Goal: Information Seeking & Learning: Learn about a topic

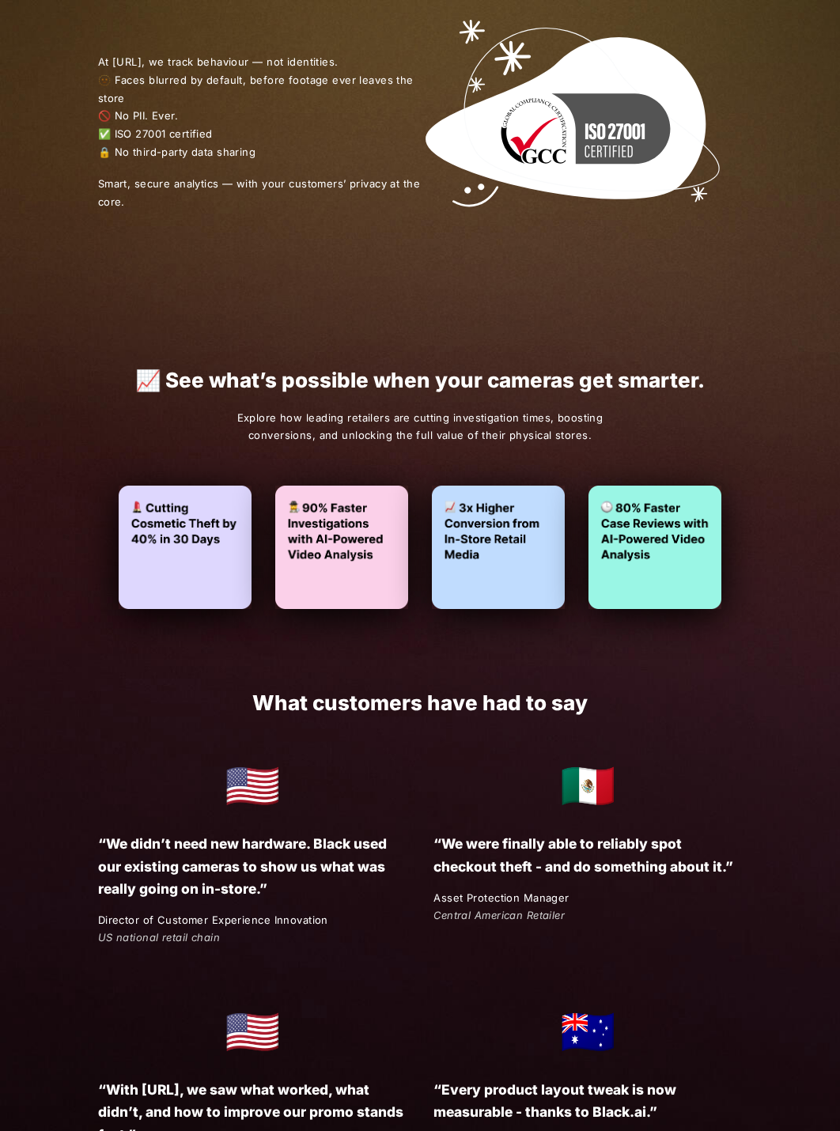
scroll to position [2392, 0]
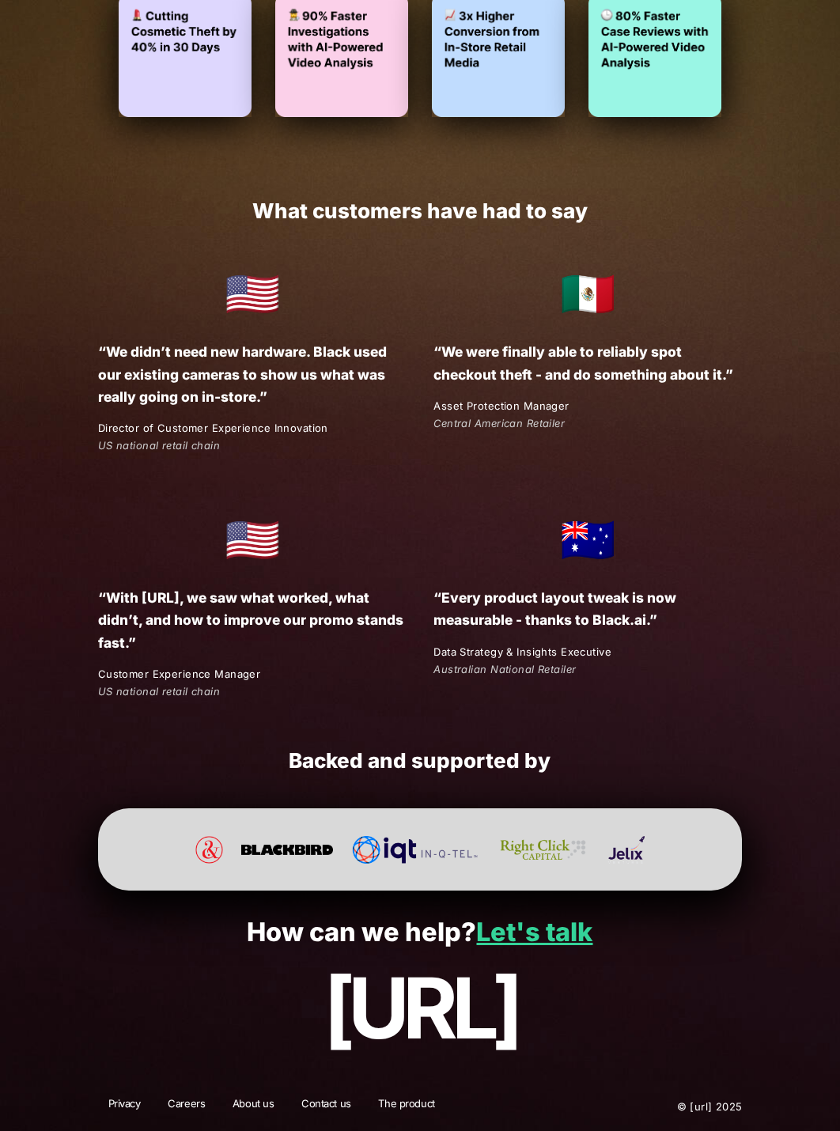
click at [123, 1101] on link "Privacy" at bounding box center [124, 1106] width 53 height 21
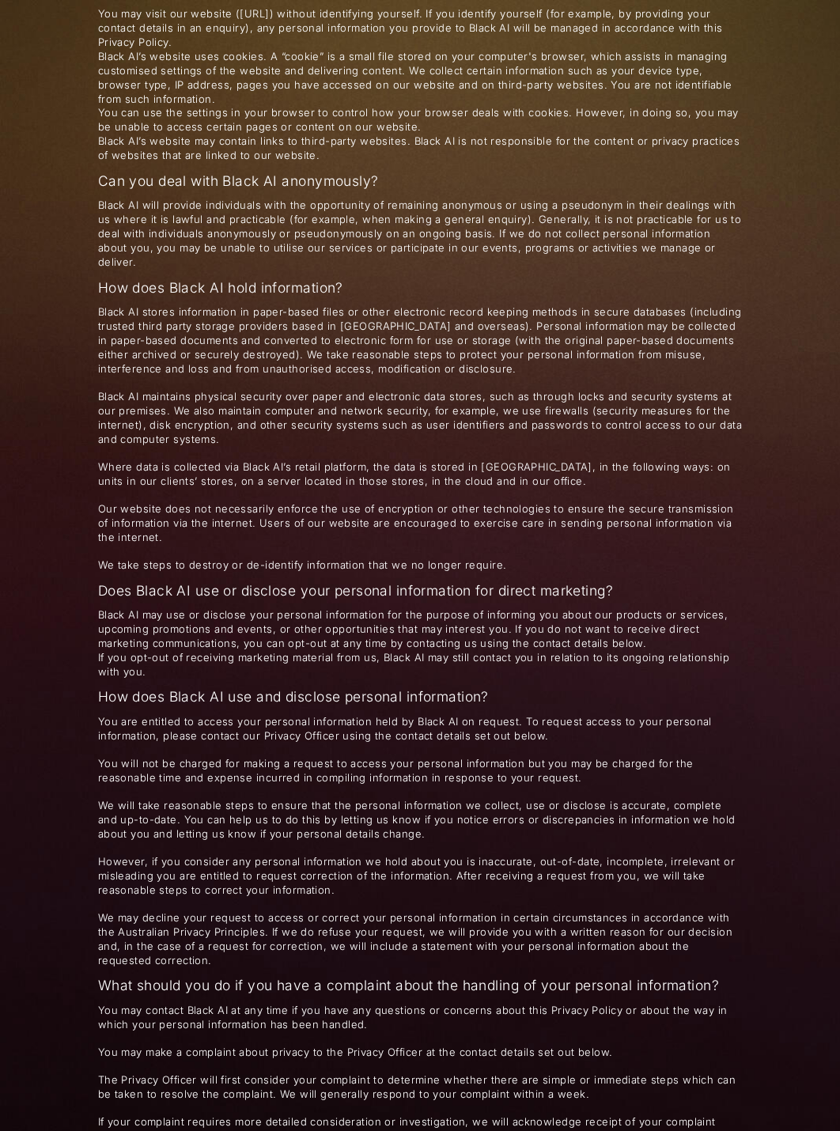
scroll to position [1909, 0]
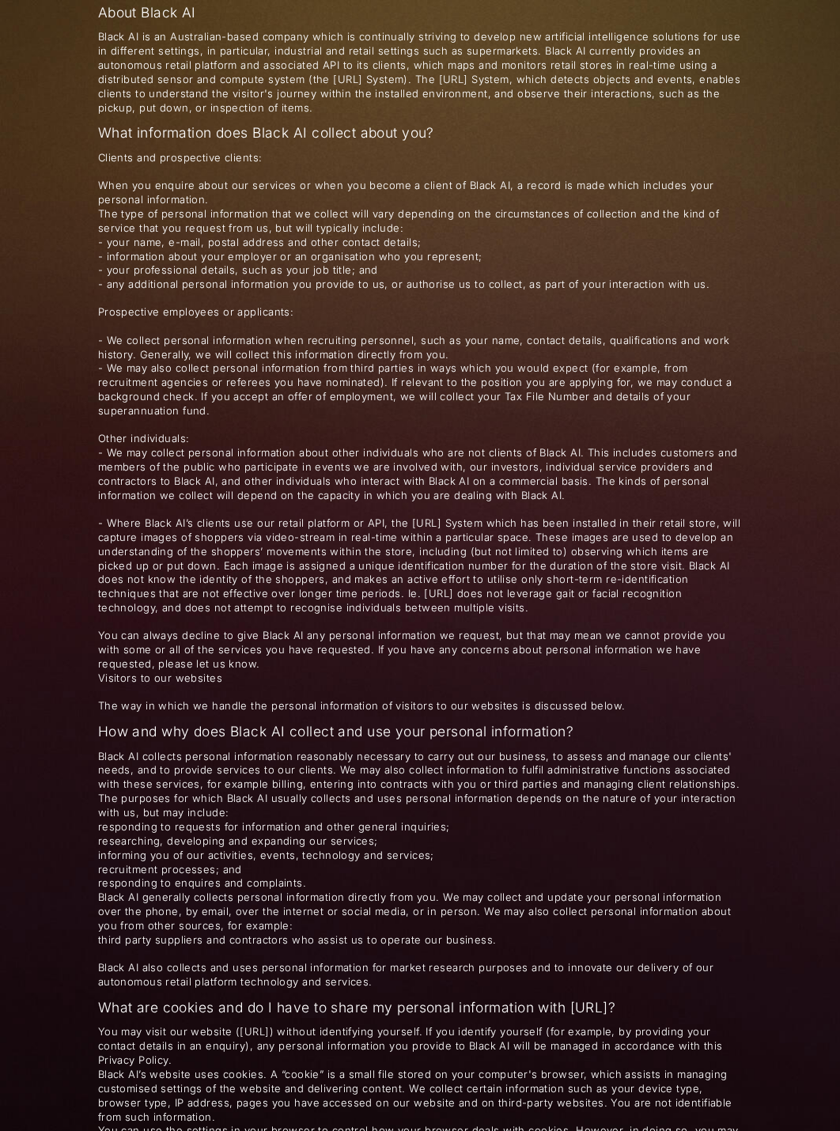
scroll to position [0, 0]
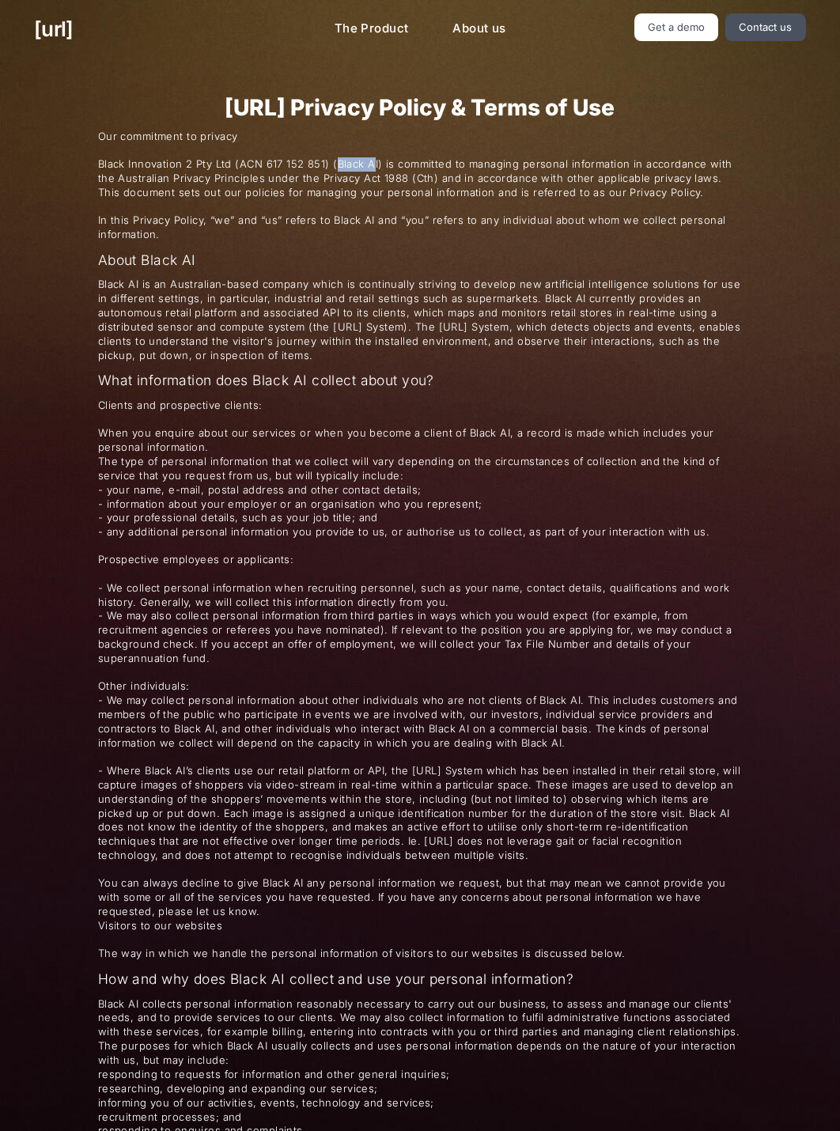
drag, startPoint x: 332, startPoint y: 158, endPoint x: 372, endPoint y: 159, distance: 39.6
click at [372, 159] on span "Black Innovation 2 Pty Ltd (ACN 617 152 851) (Black AI) is committed to managin…" at bounding box center [420, 178] width 645 height 43
click at [365, 164] on span "Black Innovation 2 Pty Ltd (ACN 617 152 851) (Black AI) is committed to managin…" at bounding box center [420, 178] width 645 height 43
drag, startPoint x: 332, startPoint y: 155, endPoint x: 375, endPoint y: 165, distance: 43.8
click at [375, 165] on p "Our commitment to privacy Black Innovation 2 Pty Ltd (ACN 617 152 851) (Black A…" at bounding box center [420, 186] width 645 height 112
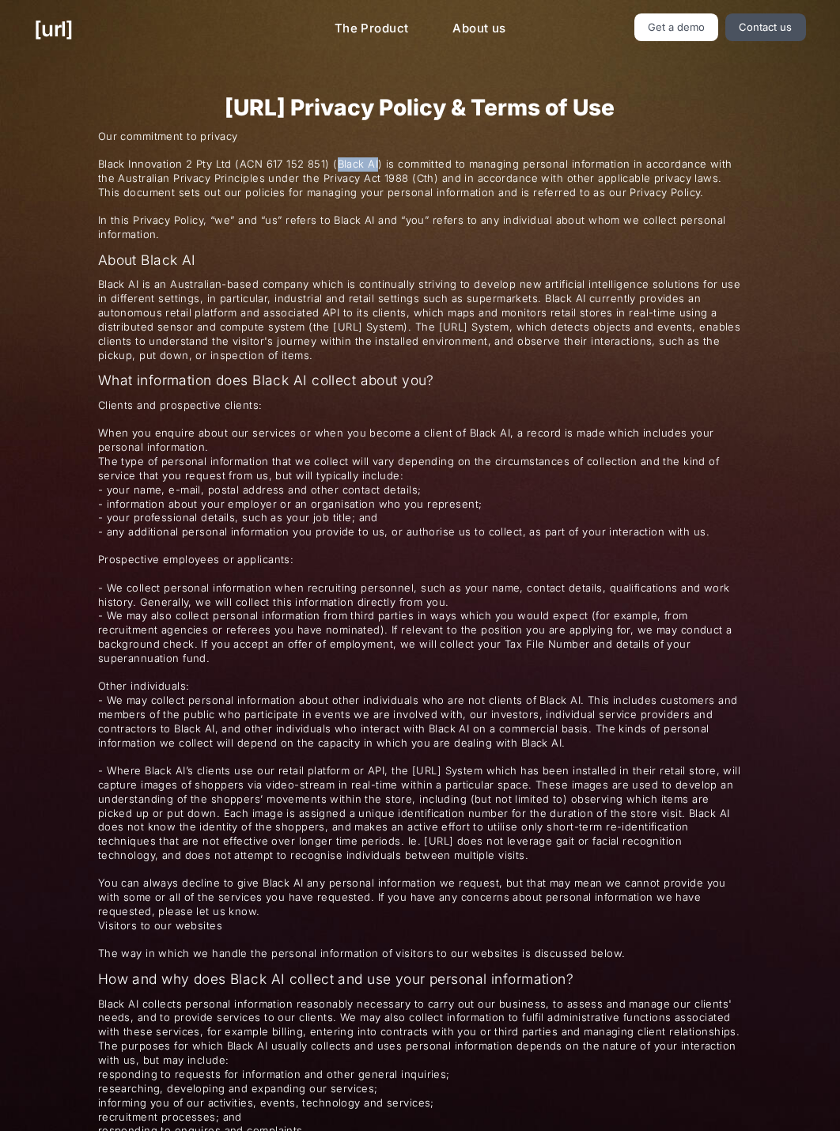
copy span "Black AI"
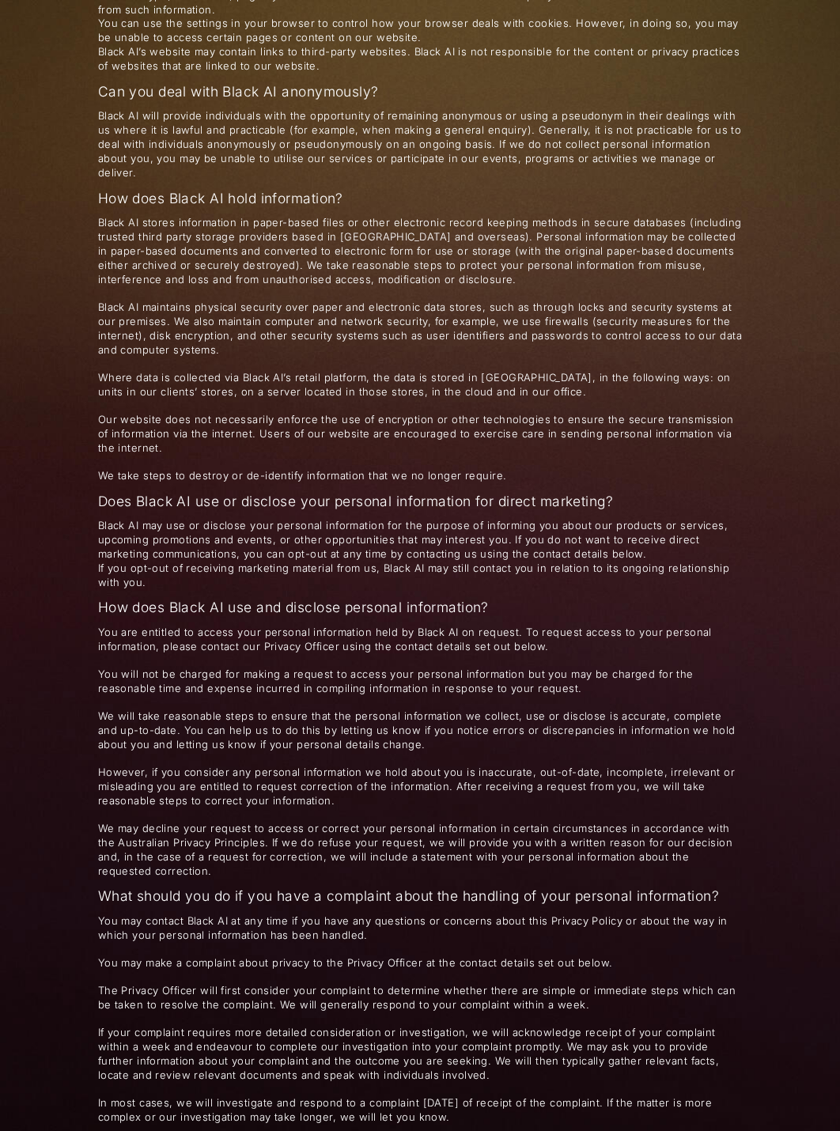
scroll to position [1909, 0]
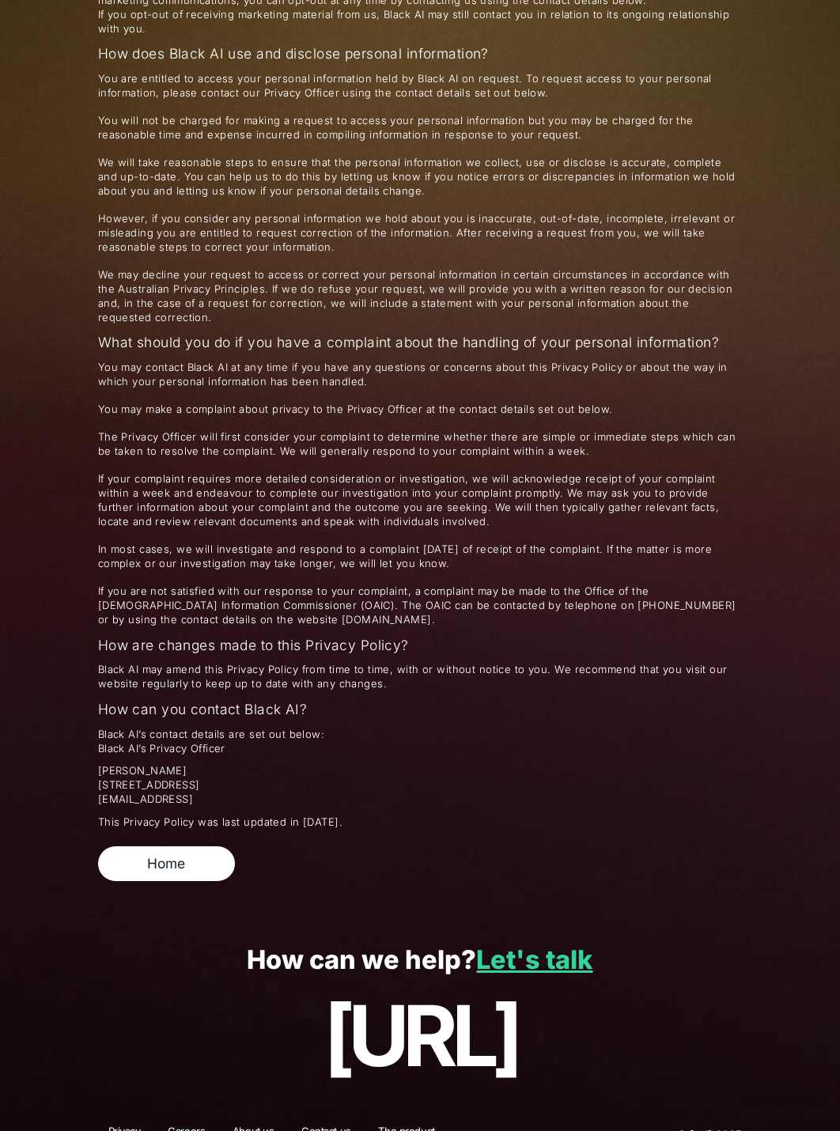
click at [607, 764] on span "Phoebe Collier 8/51 Langridge Street, Collingwood, VIC 3066 privacy@black.ai" at bounding box center [420, 785] width 645 height 43
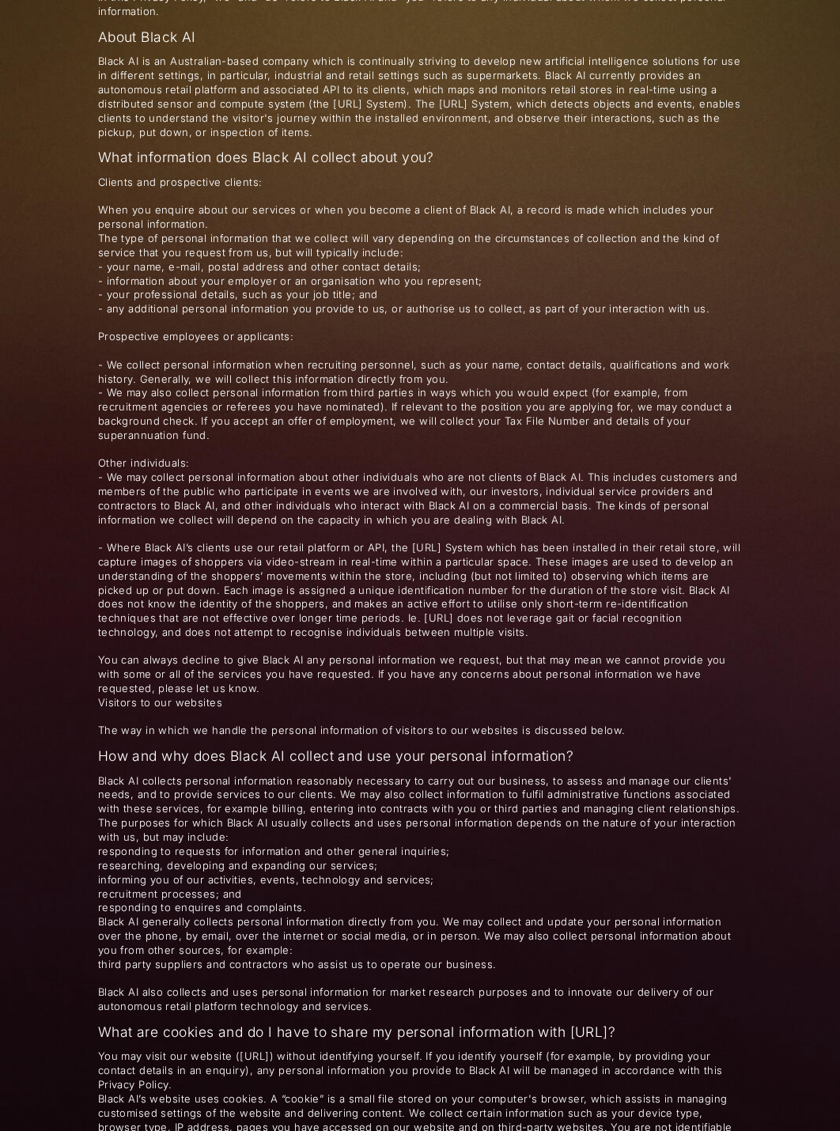
scroll to position [0, 0]
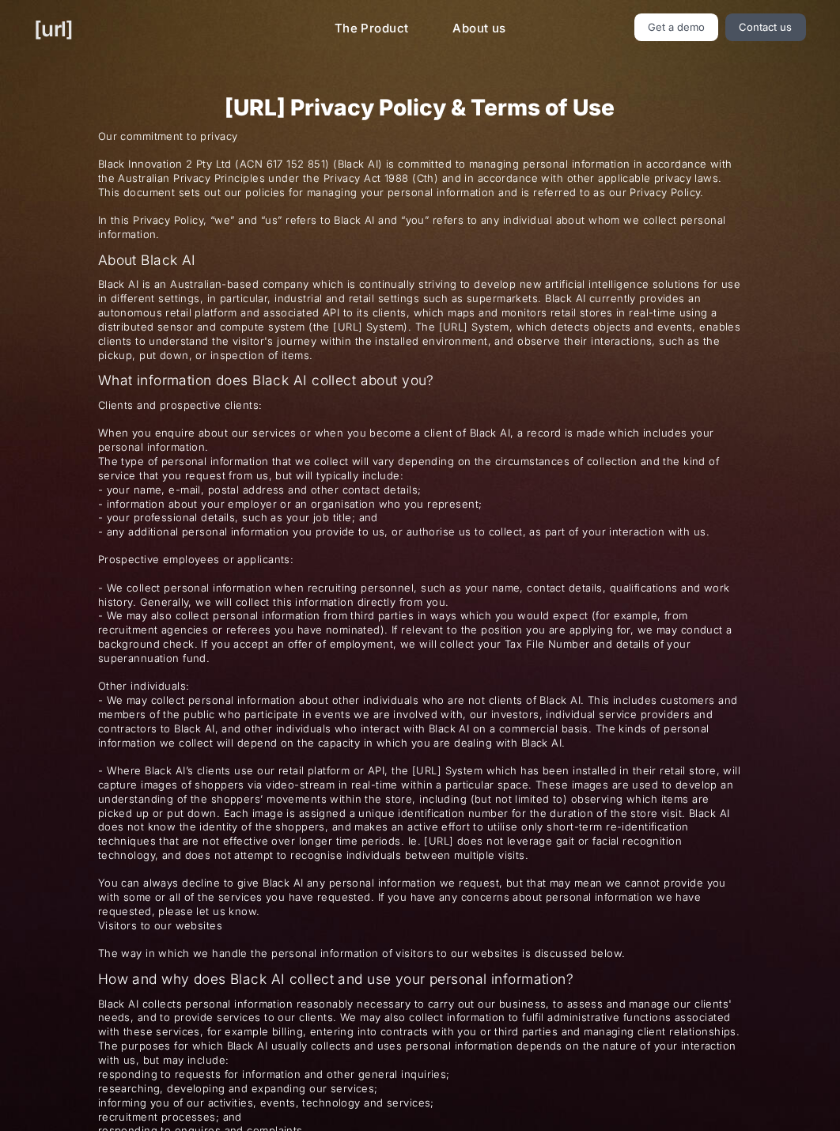
click at [48, 21] on link "[URL]" at bounding box center [53, 28] width 39 height 31
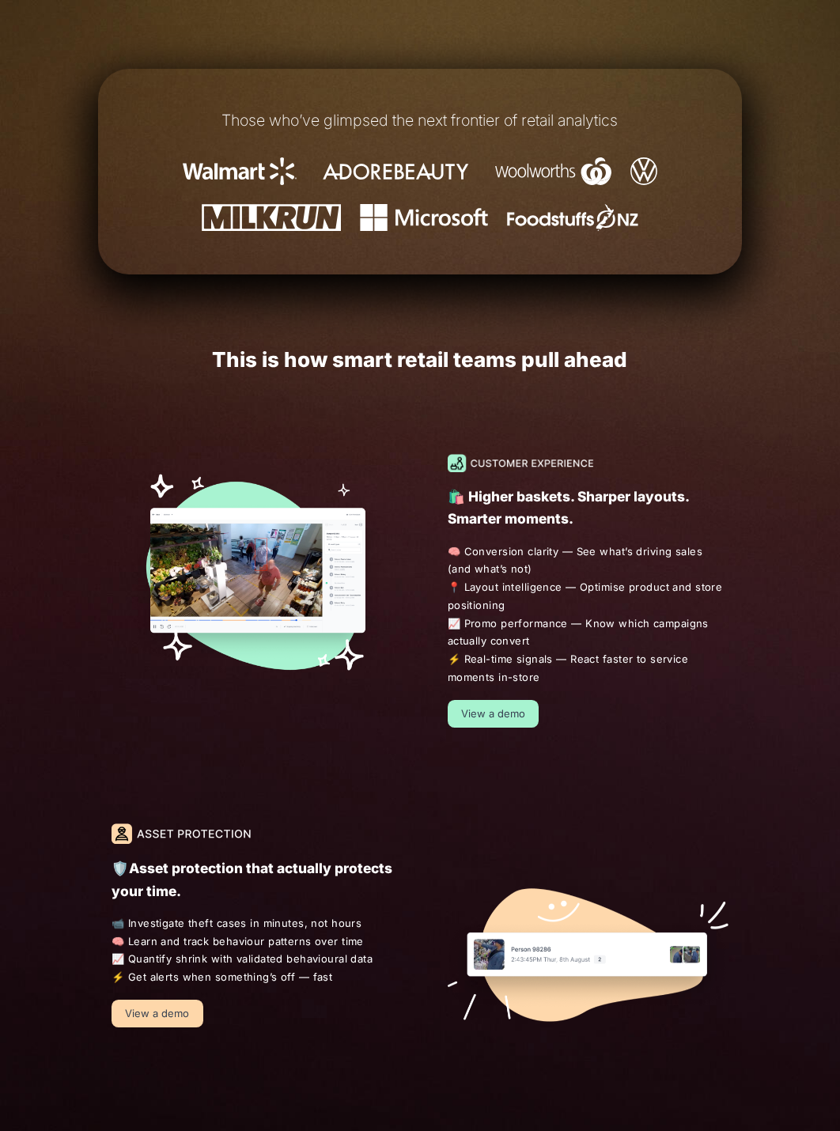
scroll to position [1345, 0]
